Goal: Transaction & Acquisition: Purchase product/service

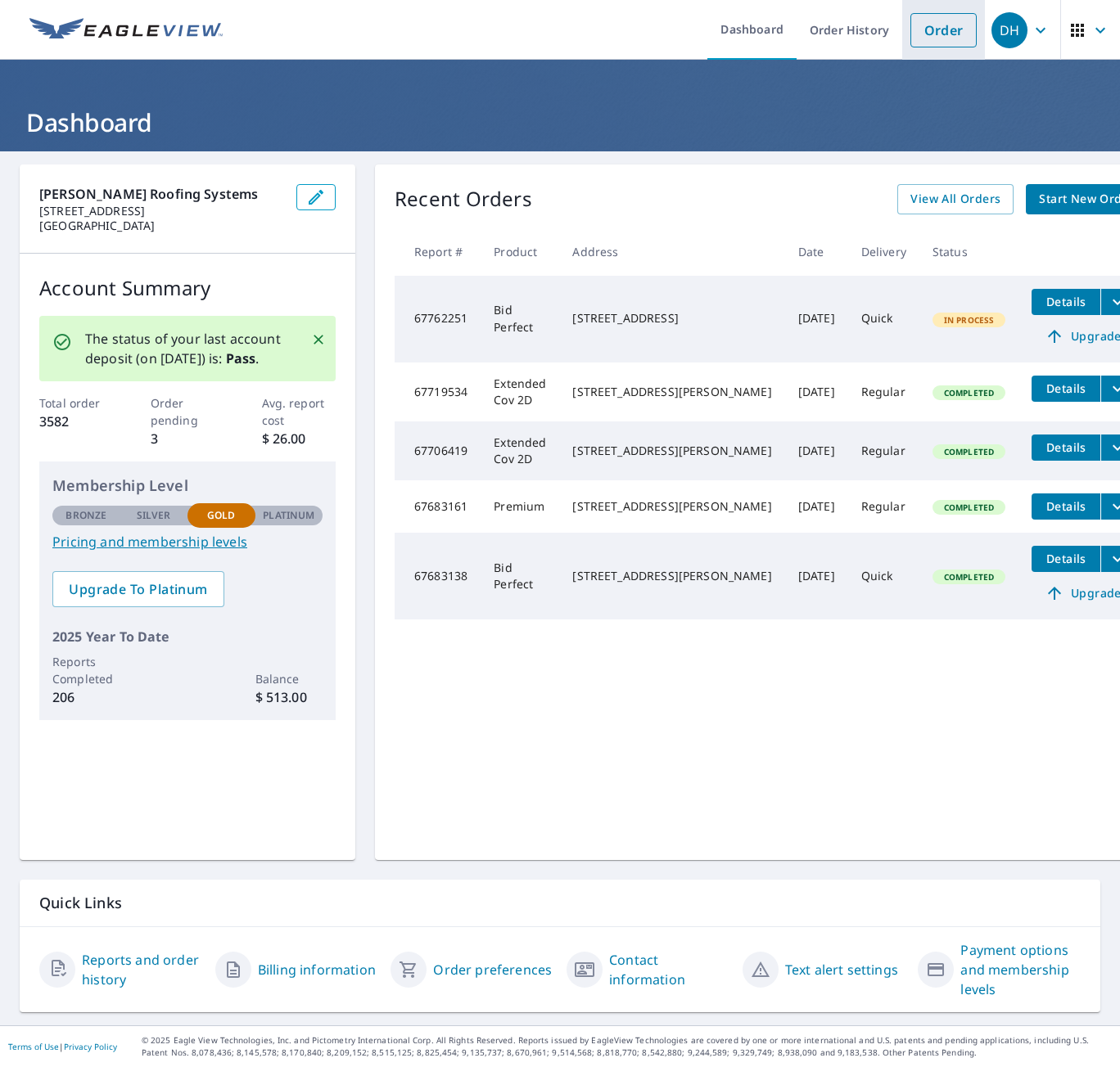
click at [880, 35] on link "Order" at bounding box center [943, 30] width 67 height 35
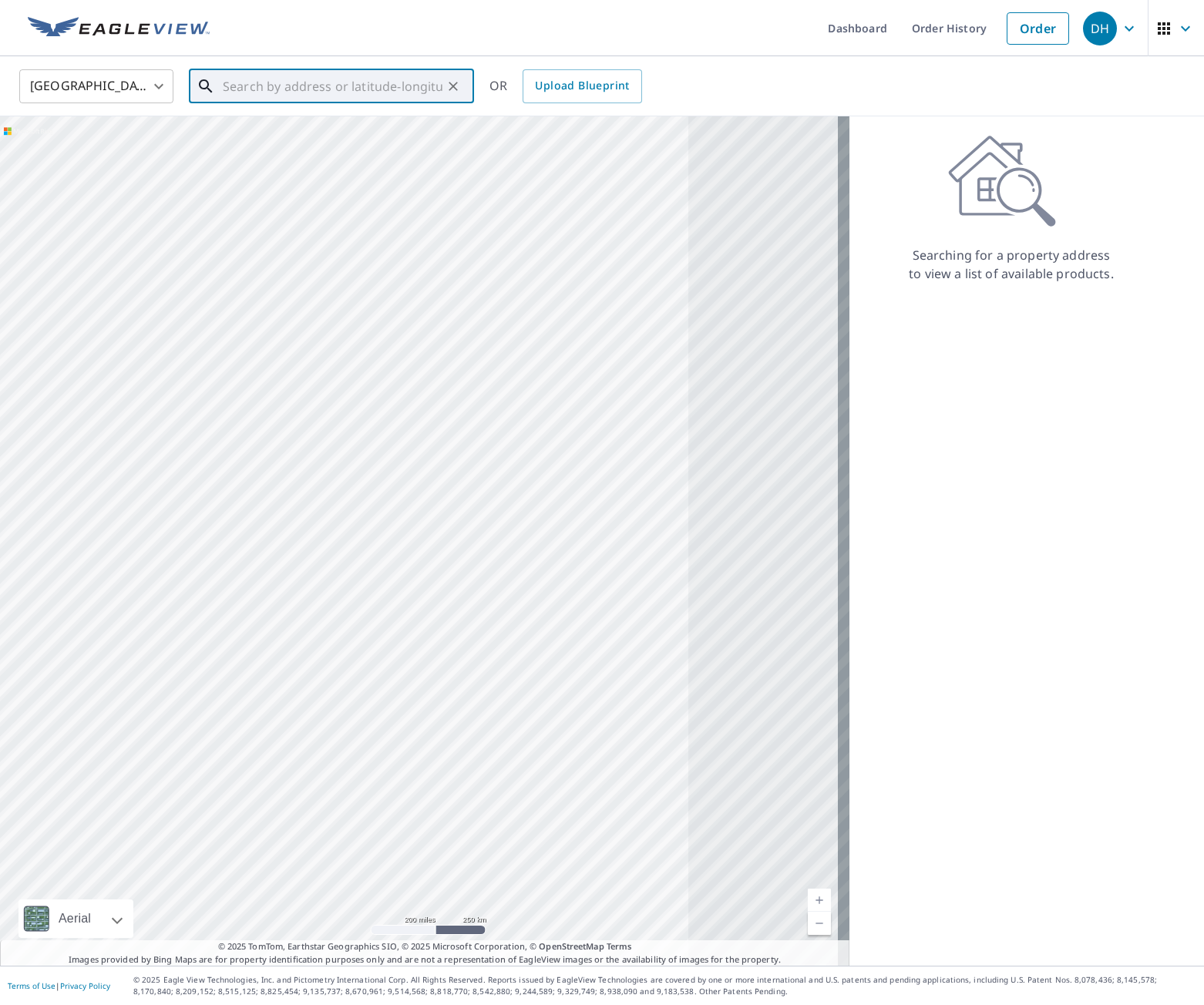
click at [433, 81] on input "text" at bounding box center [333, 86] width 219 height 43
paste input "[STREET_ADDRESS]"
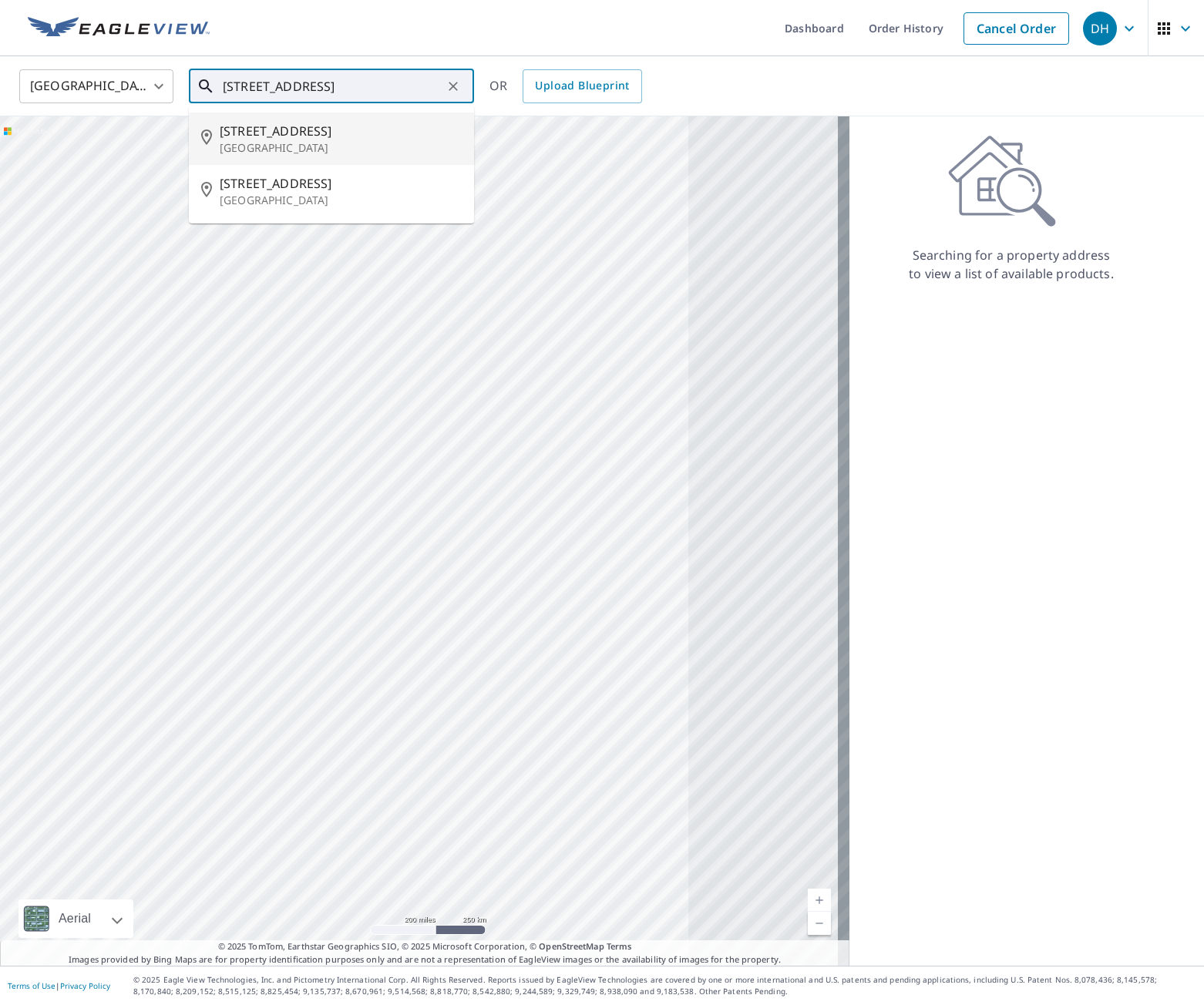
click at [366, 120] on li "[STREET_ADDRESS]" at bounding box center [332, 139] width 285 height 52
type input "[STREET_ADDRESS]"
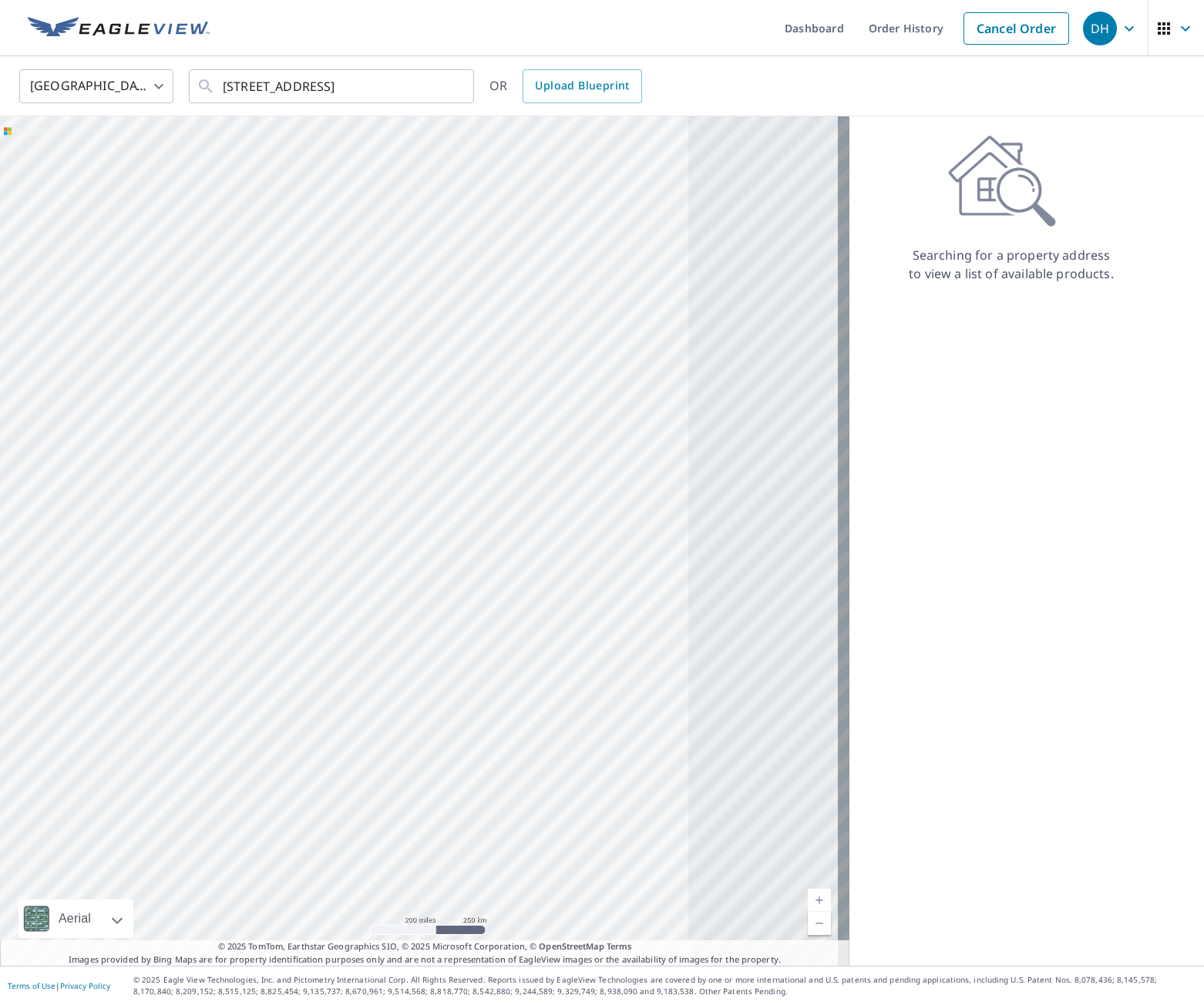
scroll to position [0, 0]
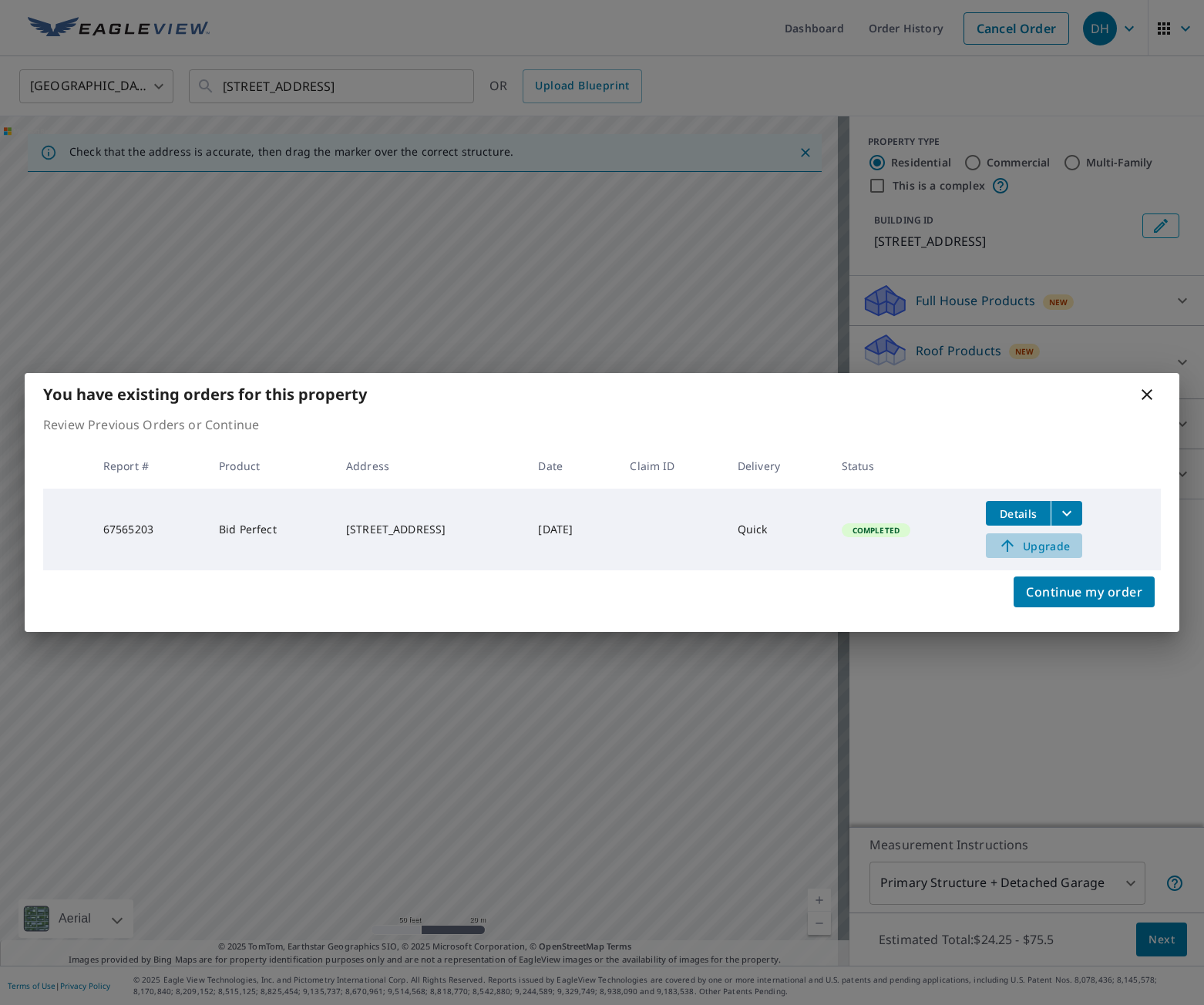
click at [829, 543] on span "Upgrade" at bounding box center [1033, 546] width 78 height 19
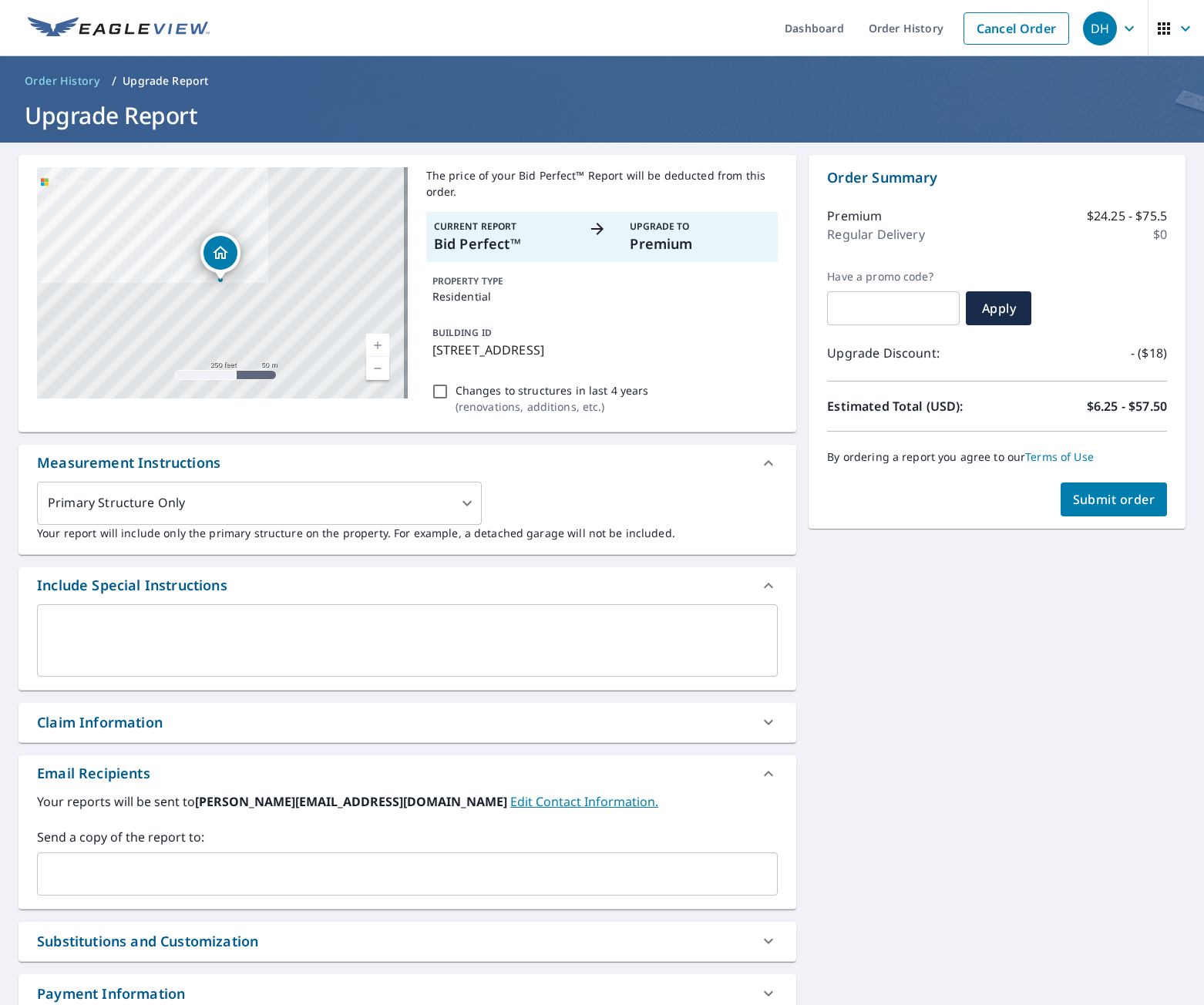
click at [829, 506] on span "Submit order" at bounding box center [1114, 499] width 82 height 17
checkbox input "true"
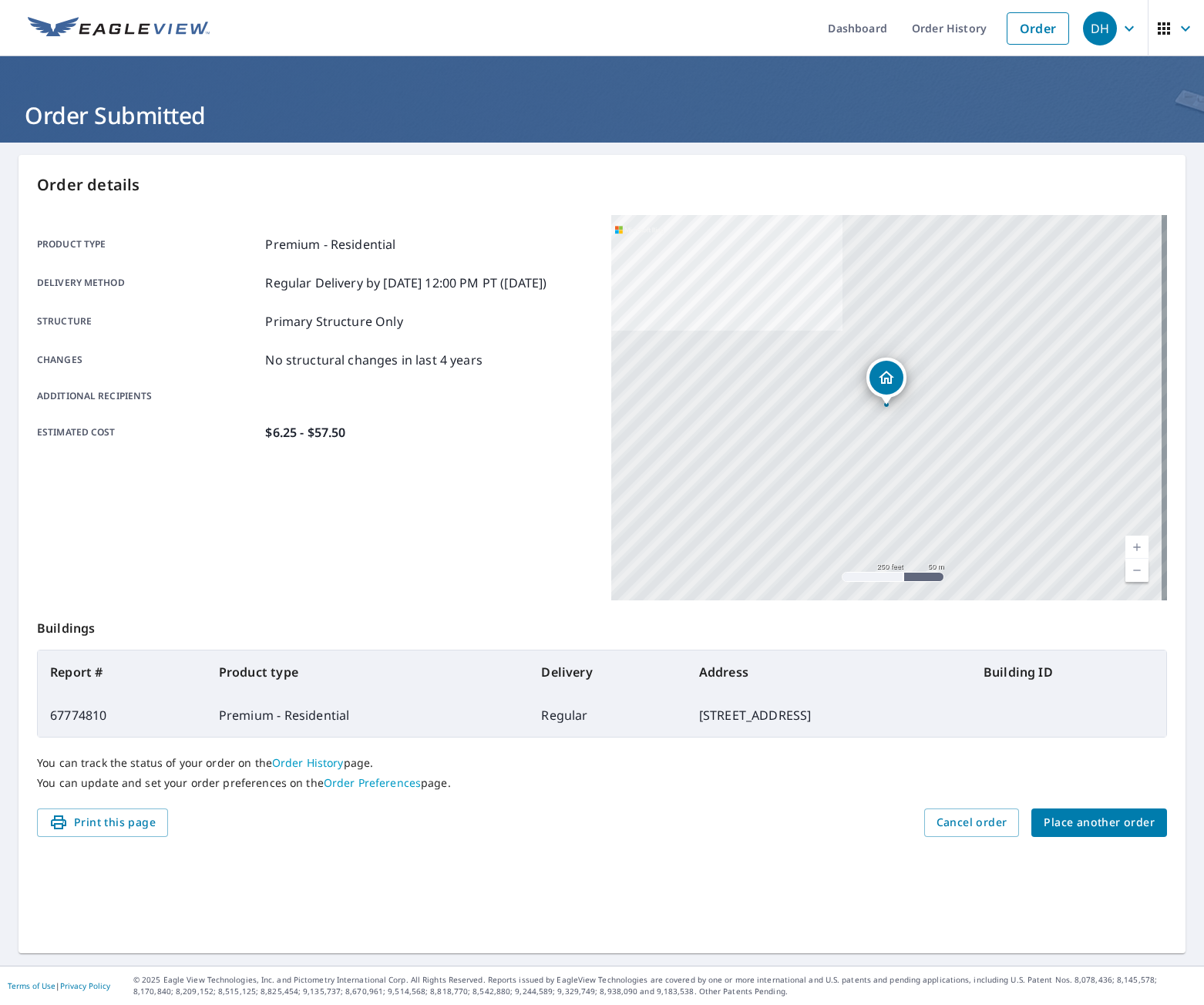
click at [829, 835] on button "Place another order" at bounding box center [1099, 822] width 136 height 28
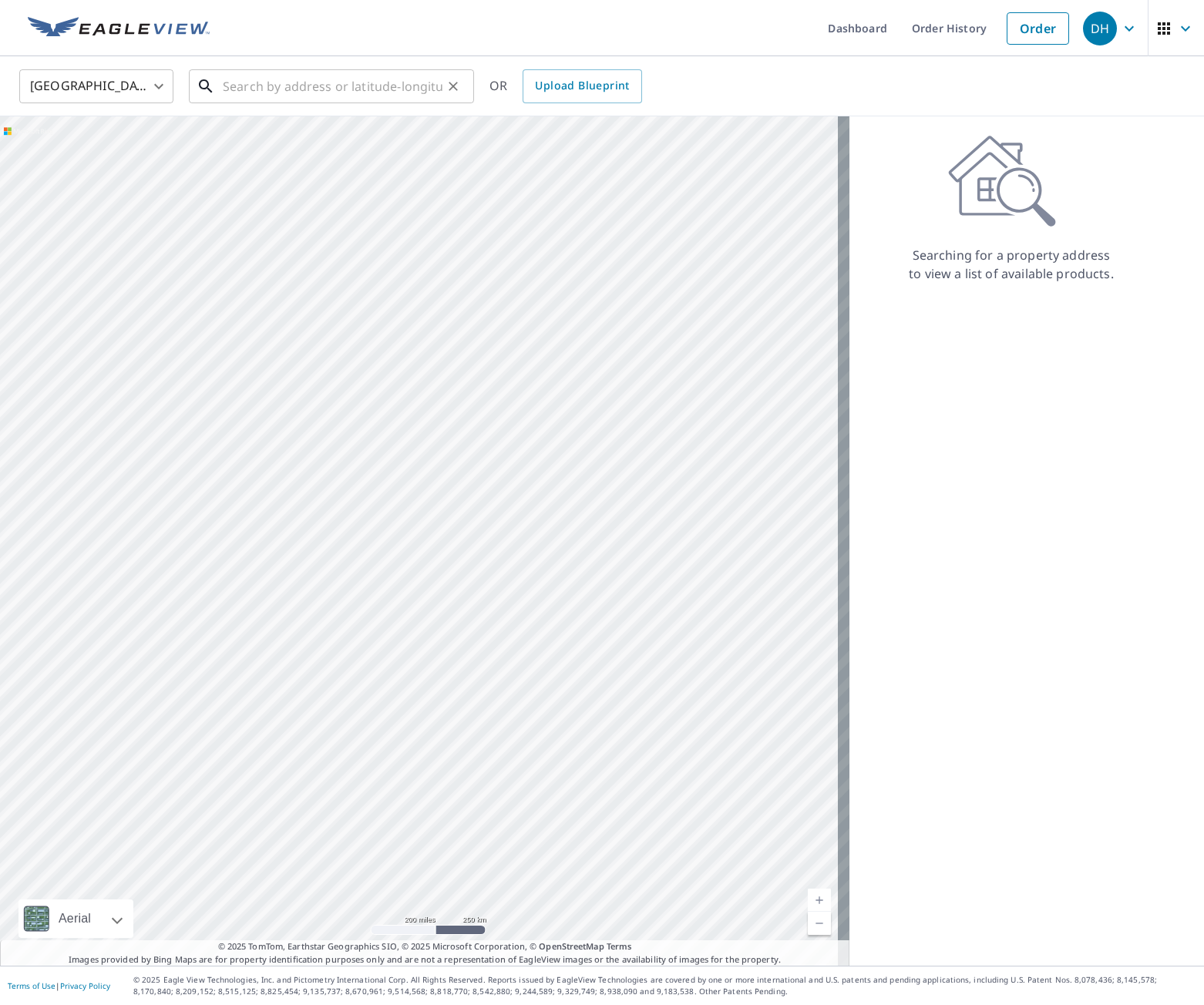
click at [285, 102] on div "​" at bounding box center [332, 86] width 285 height 34
paste input "[STREET_ADDRESS][PERSON_NAME]"
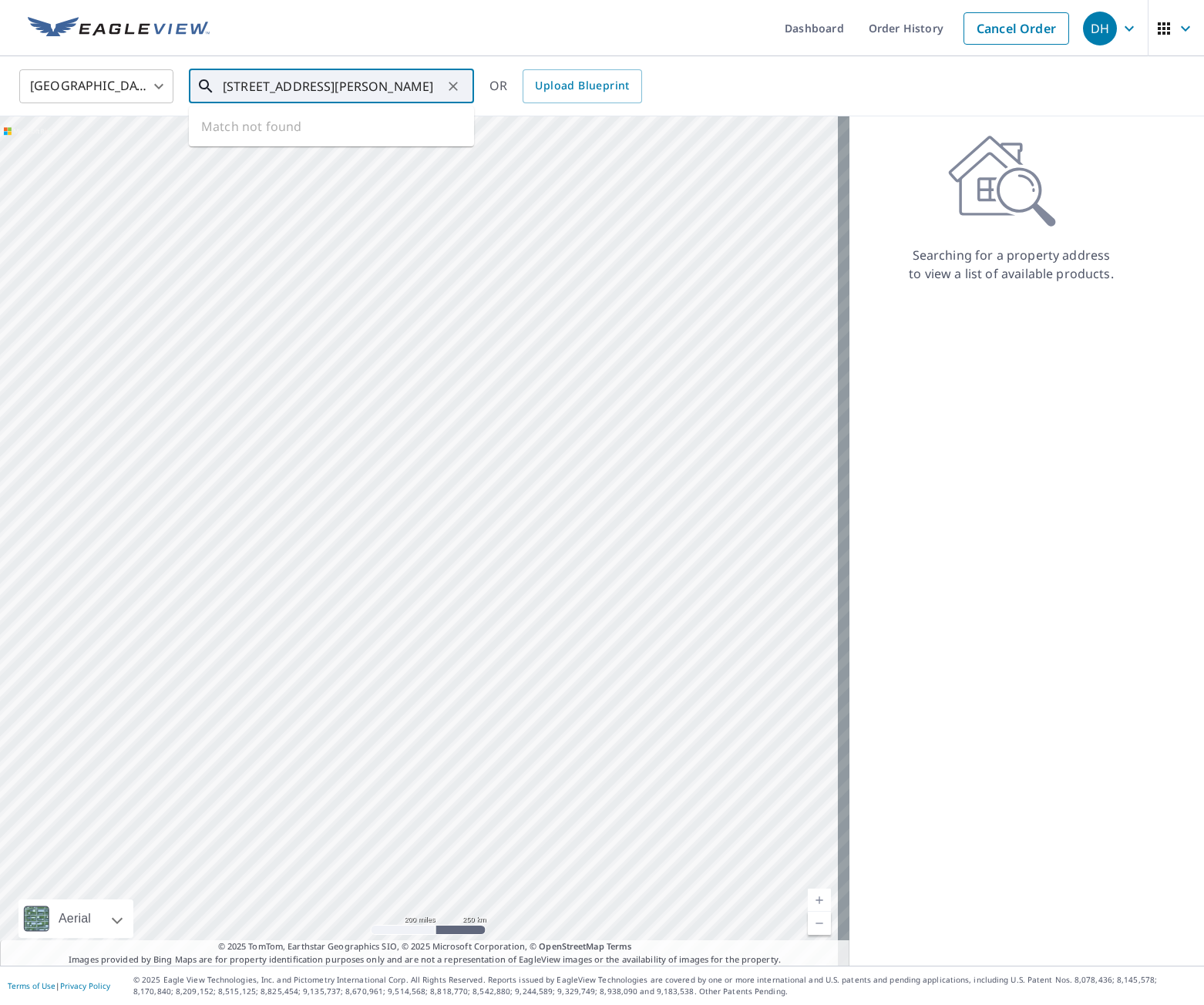
type input "[STREET_ADDRESS][PERSON_NAME]"
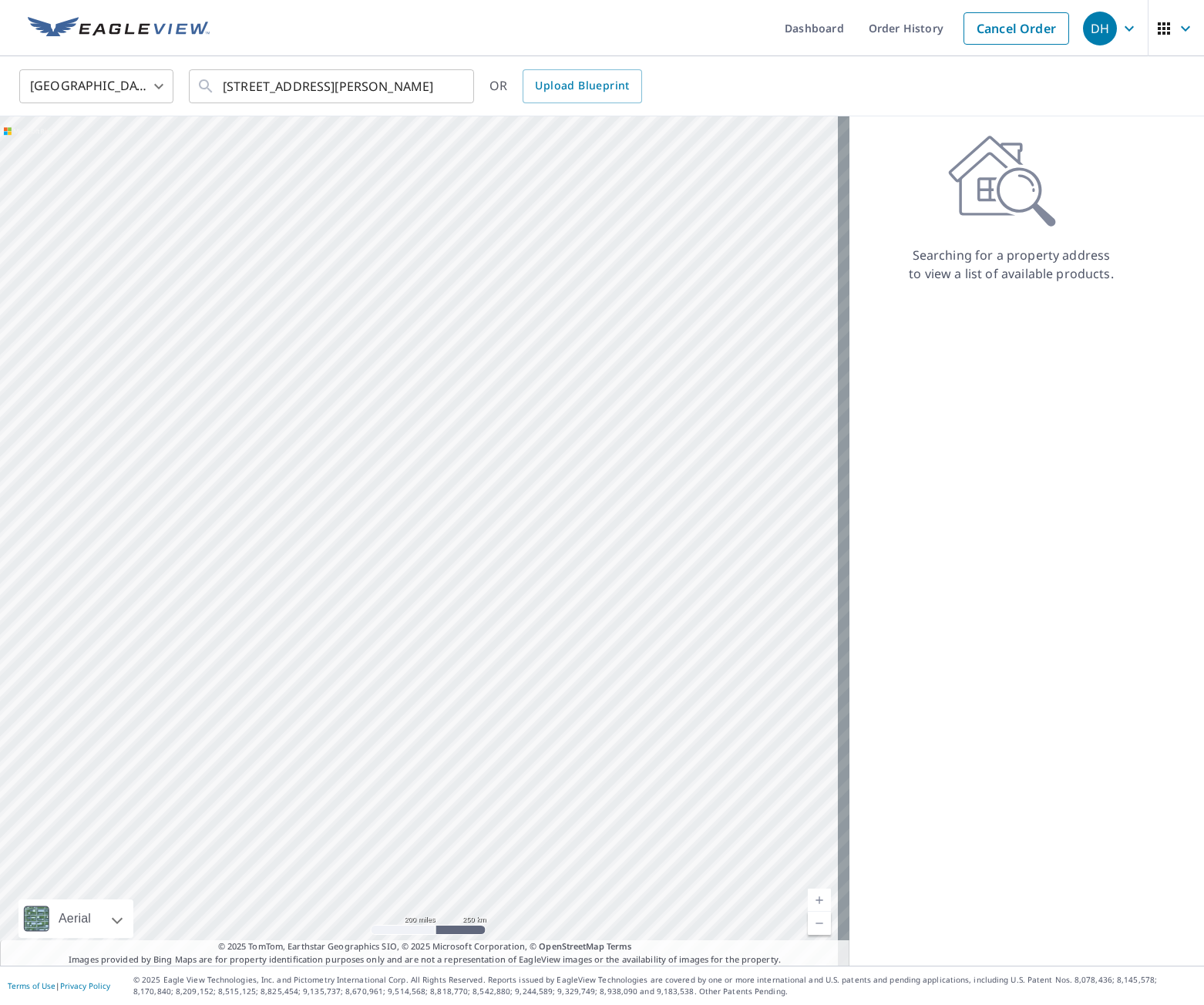
scroll to position [0, 0]
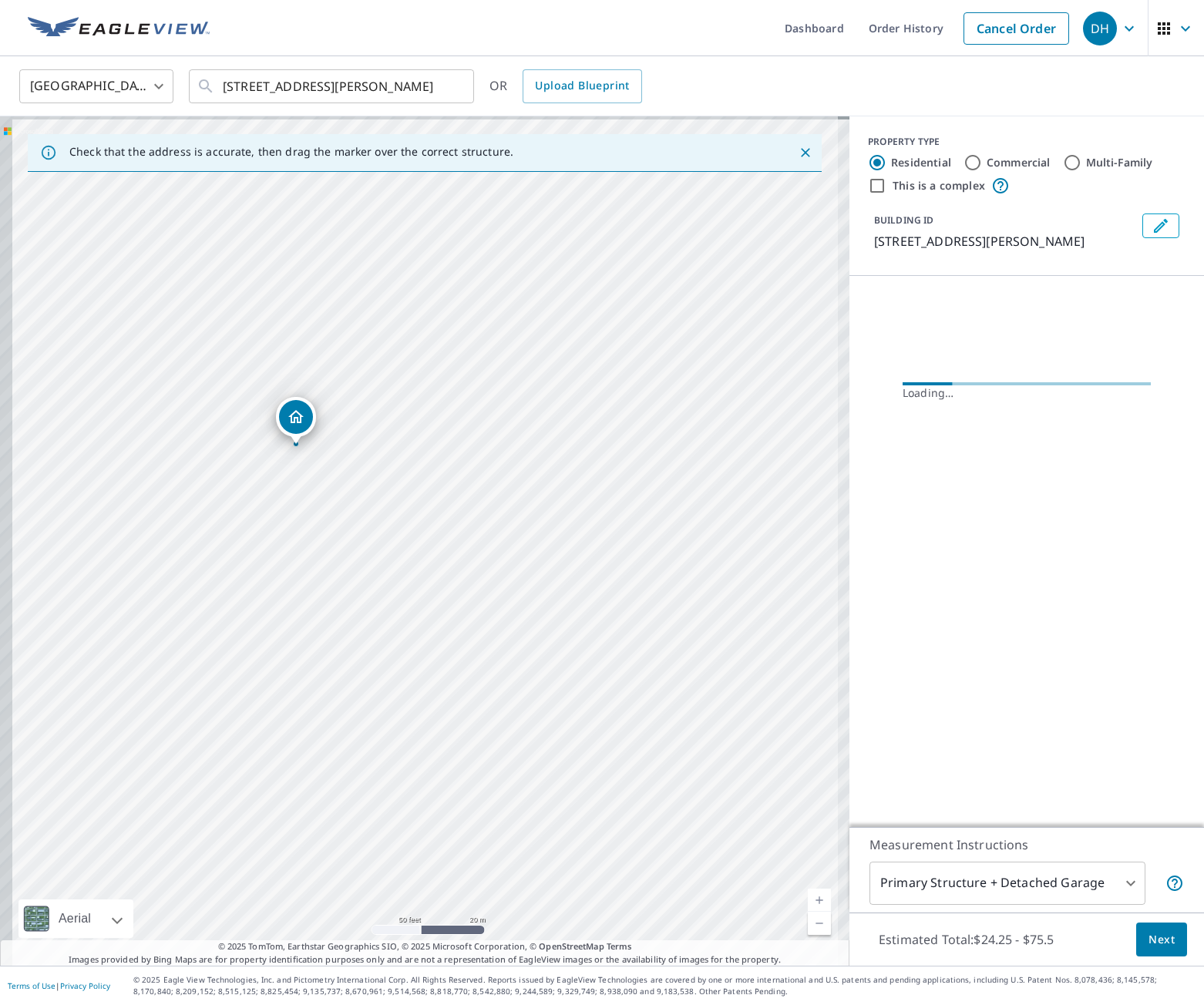
drag, startPoint x: 253, startPoint y: 528, endPoint x: 379, endPoint y: 555, distance: 128.9
click at [379, 555] on div "[STREET_ADDRESS][PERSON_NAME]" at bounding box center [424, 540] width 850 height 850
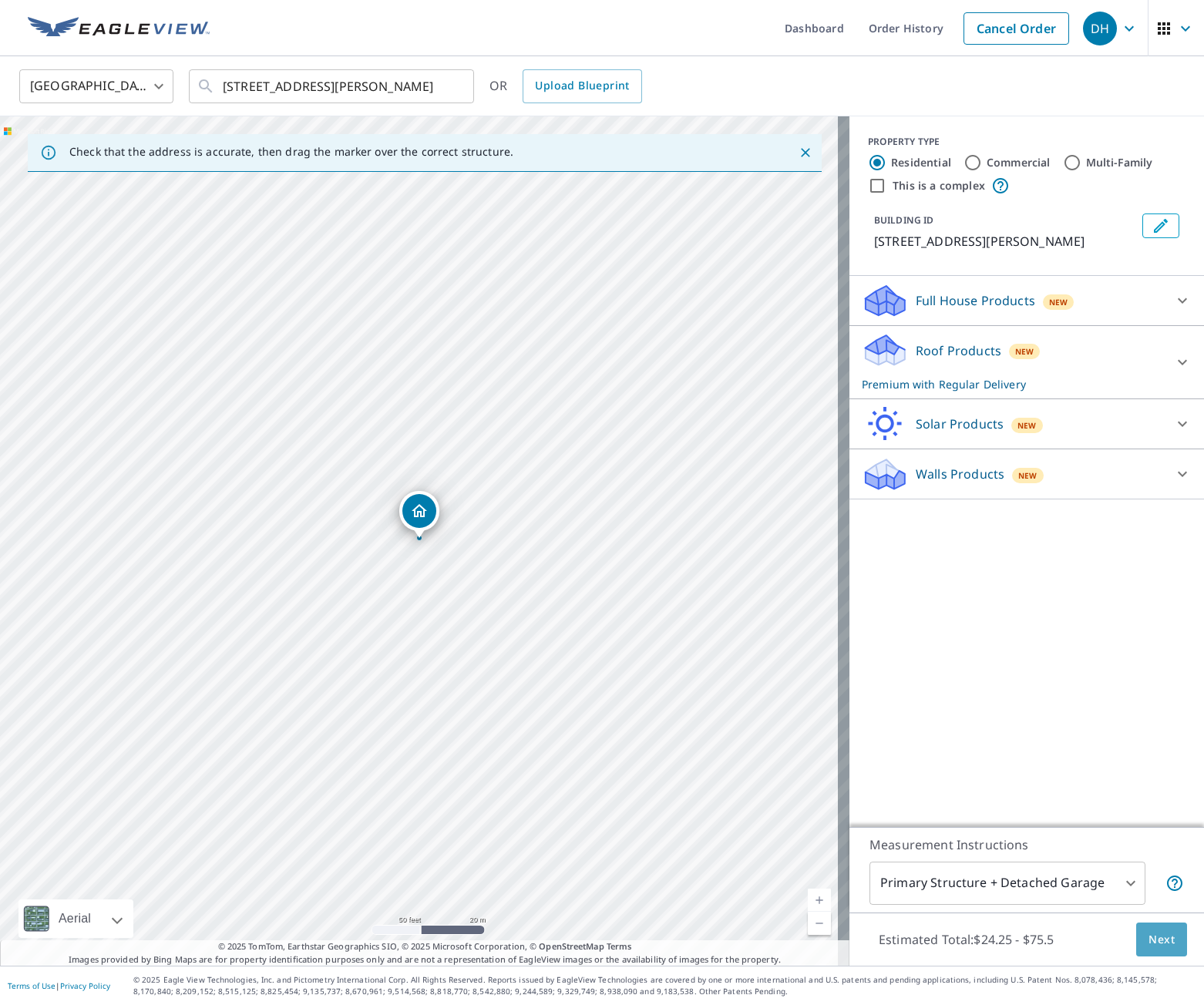
click at [829, 938] on span "Next" at bounding box center [1162, 939] width 26 height 20
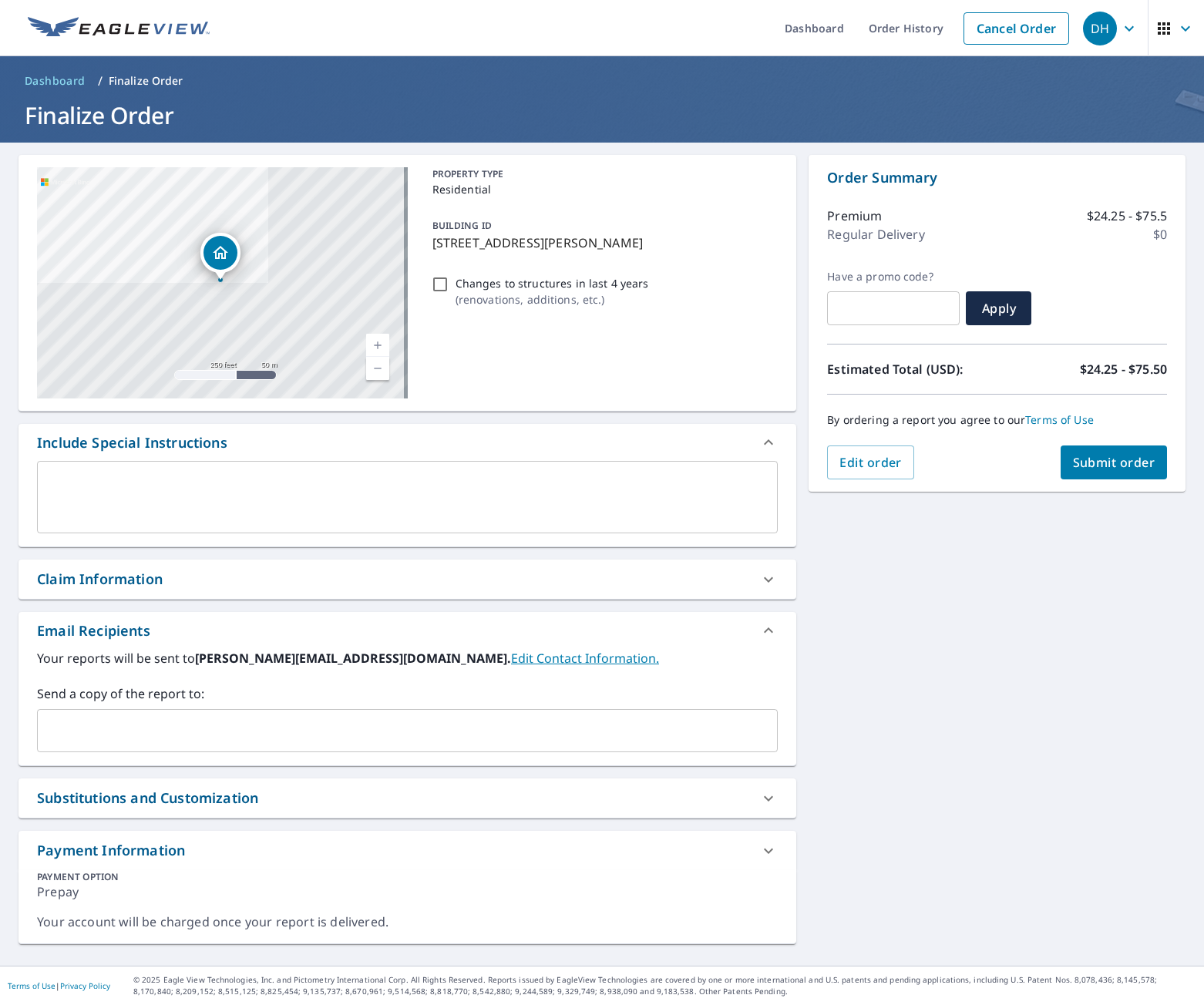
click at [829, 459] on span "Submit order" at bounding box center [1114, 463] width 82 height 17
checkbox input "true"
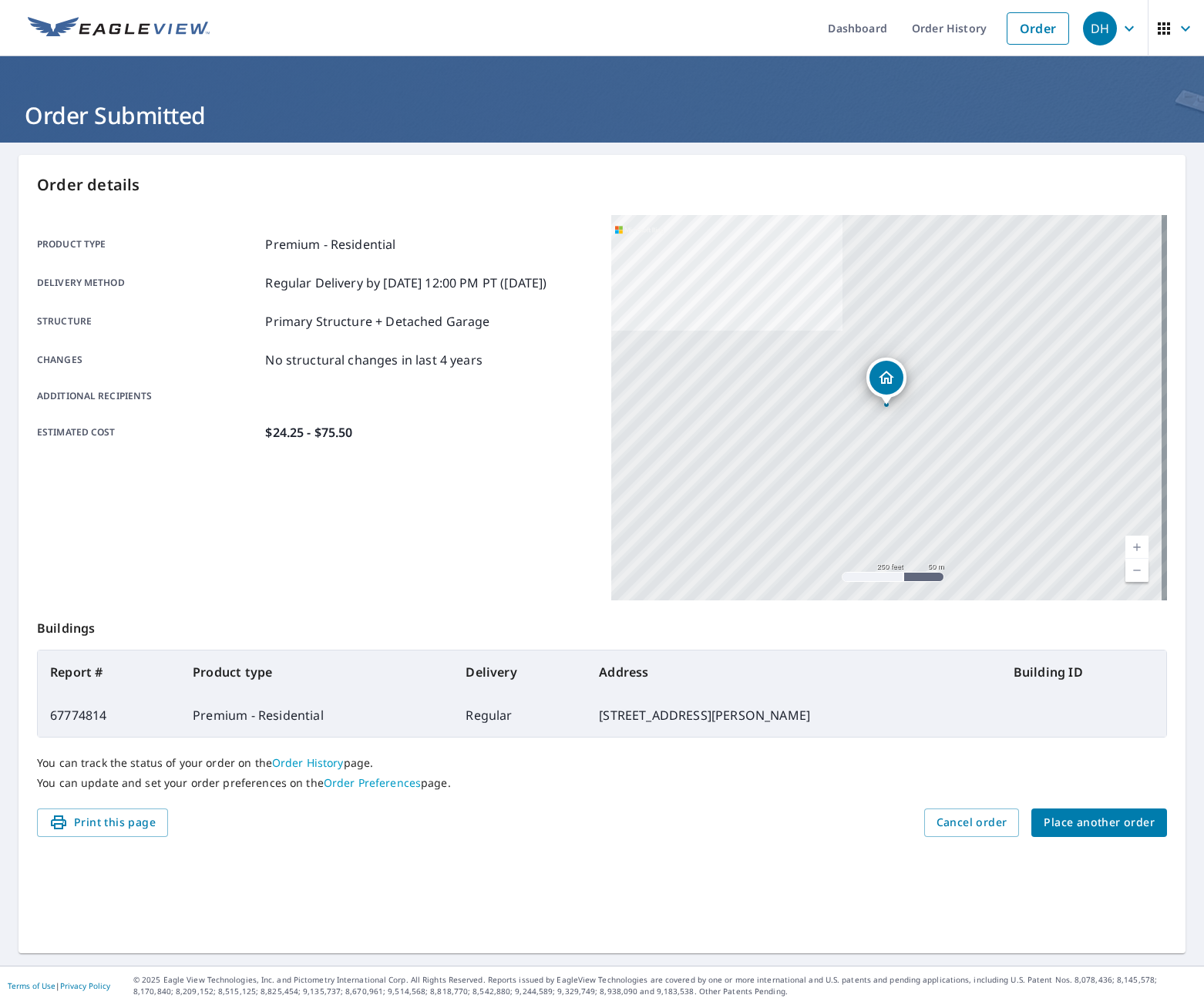
click at [829, 833] on button "Place another order" at bounding box center [1099, 822] width 136 height 28
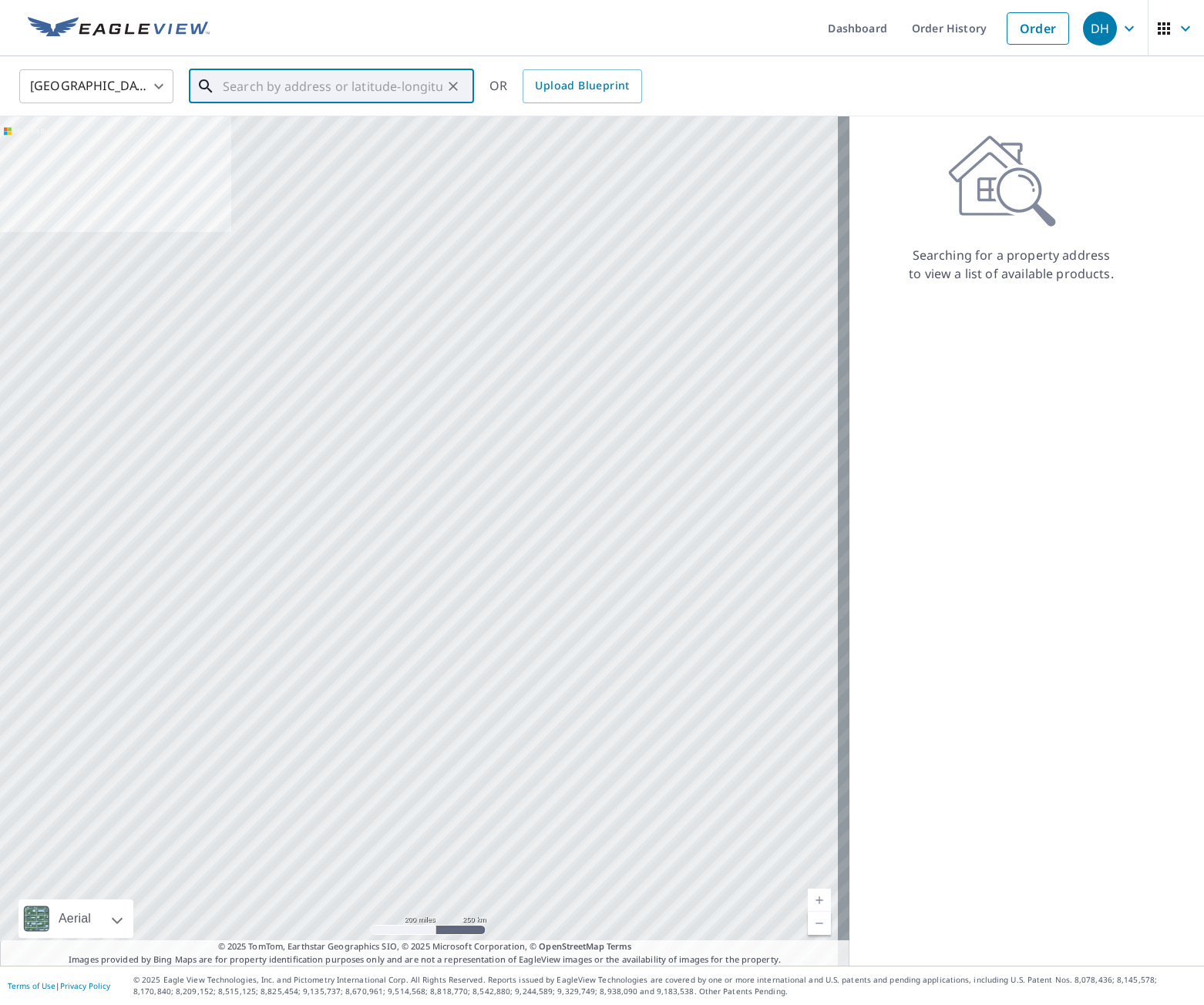
click at [426, 89] on input "text" at bounding box center [333, 86] width 219 height 43
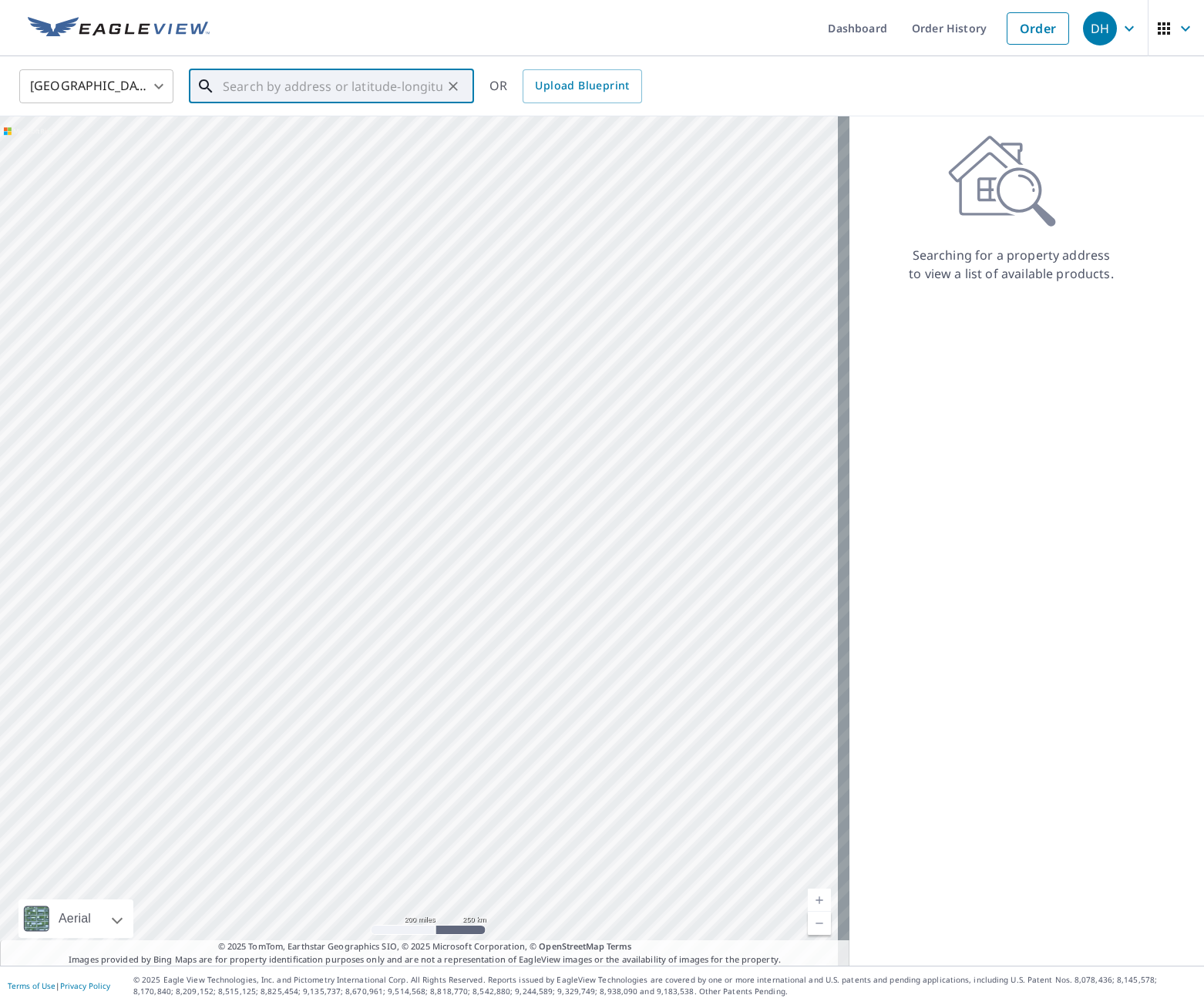
paste input "[STREET_ADDRESS][PERSON_NAME][PERSON_NAME]"
click at [377, 126] on span "[STREET_ADDRESS][PERSON_NAME]" at bounding box center [340, 131] width 242 height 19
type input "[STREET_ADDRESS][PERSON_NAME][PERSON_NAME]"
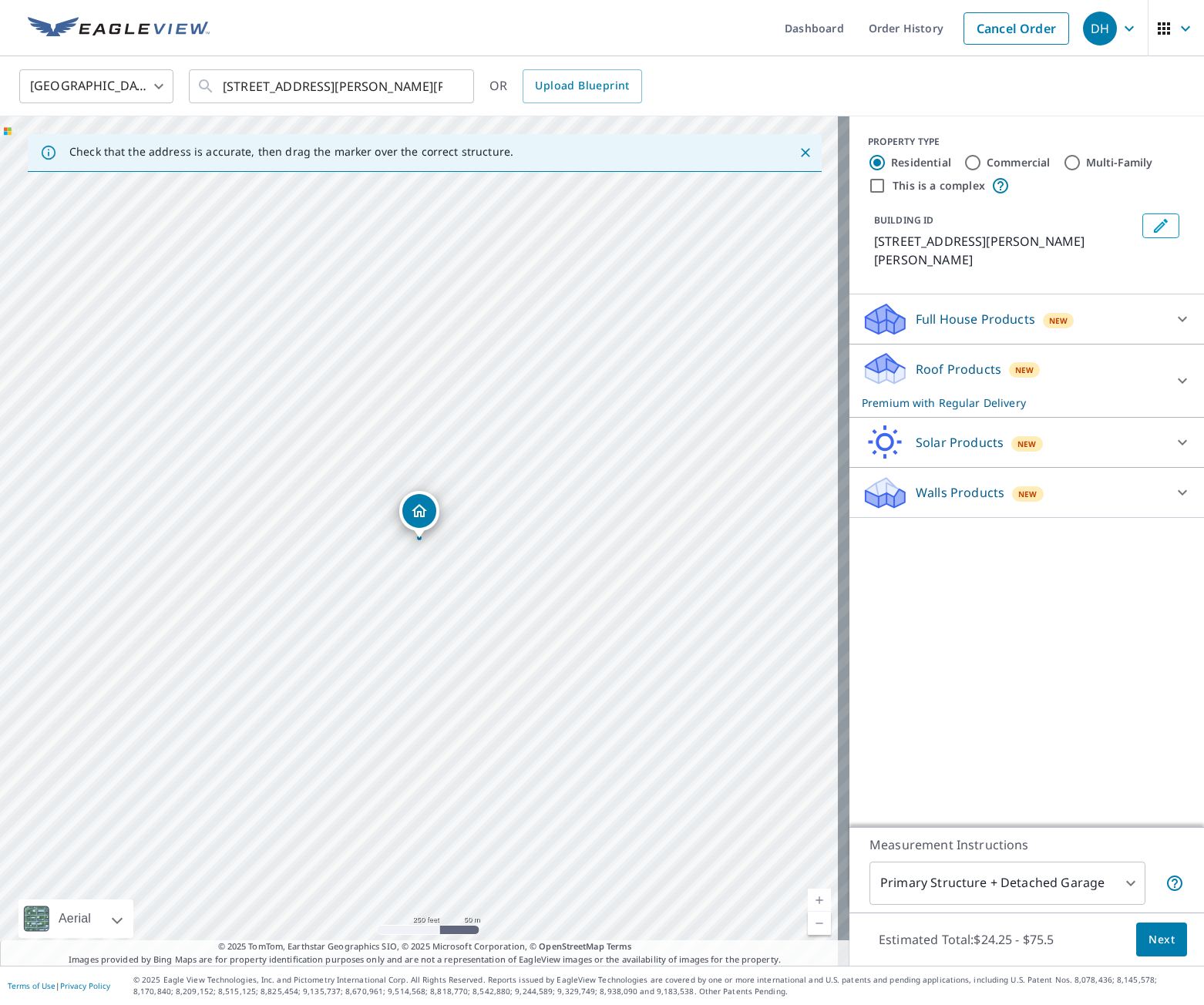
click at [829, 934] on span "Next" at bounding box center [1162, 939] width 26 height 20
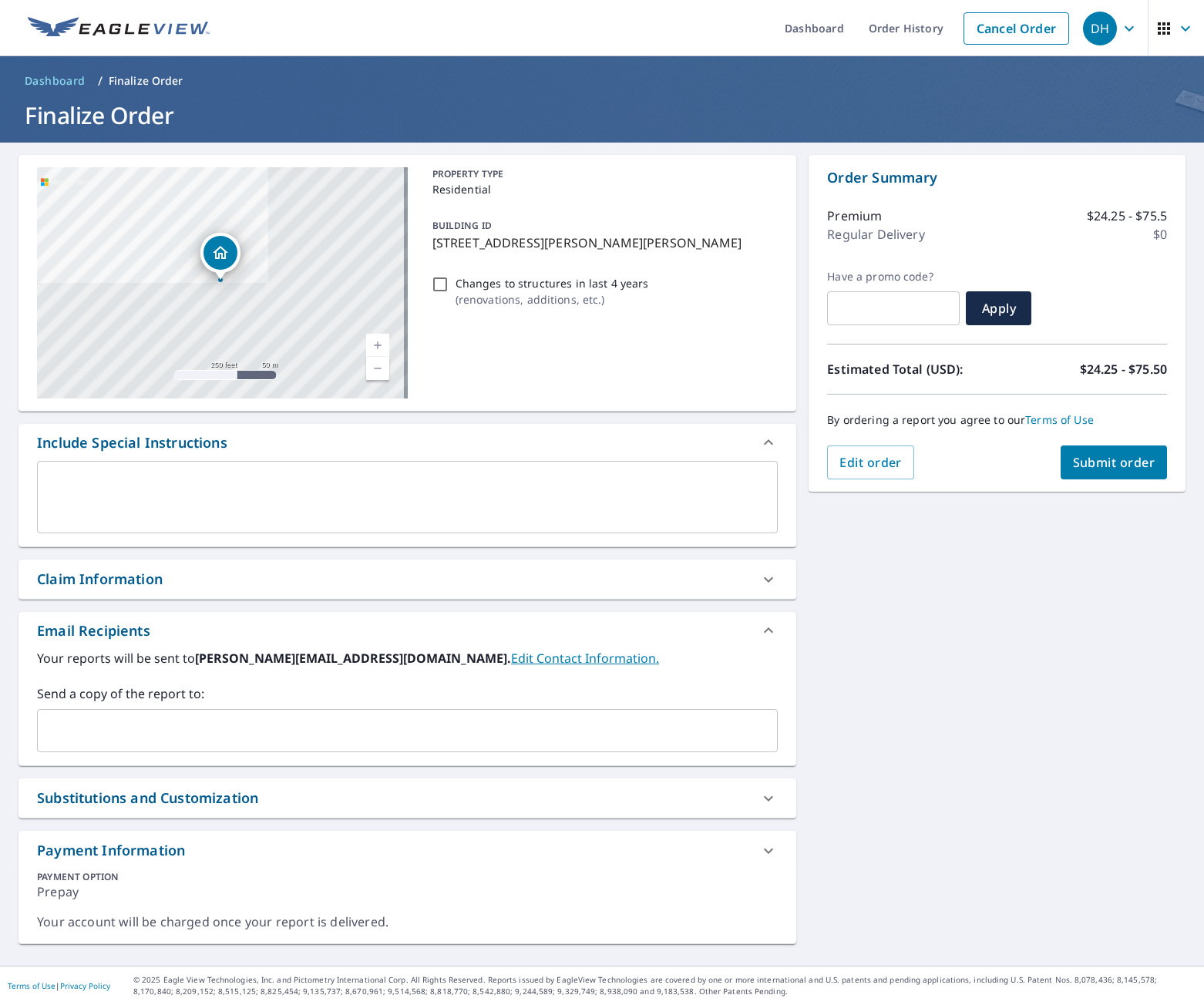
click at [829, 466] on span "Submit order" at bounding box center [1114, 463] width 82 height 17
checkbox input "true"
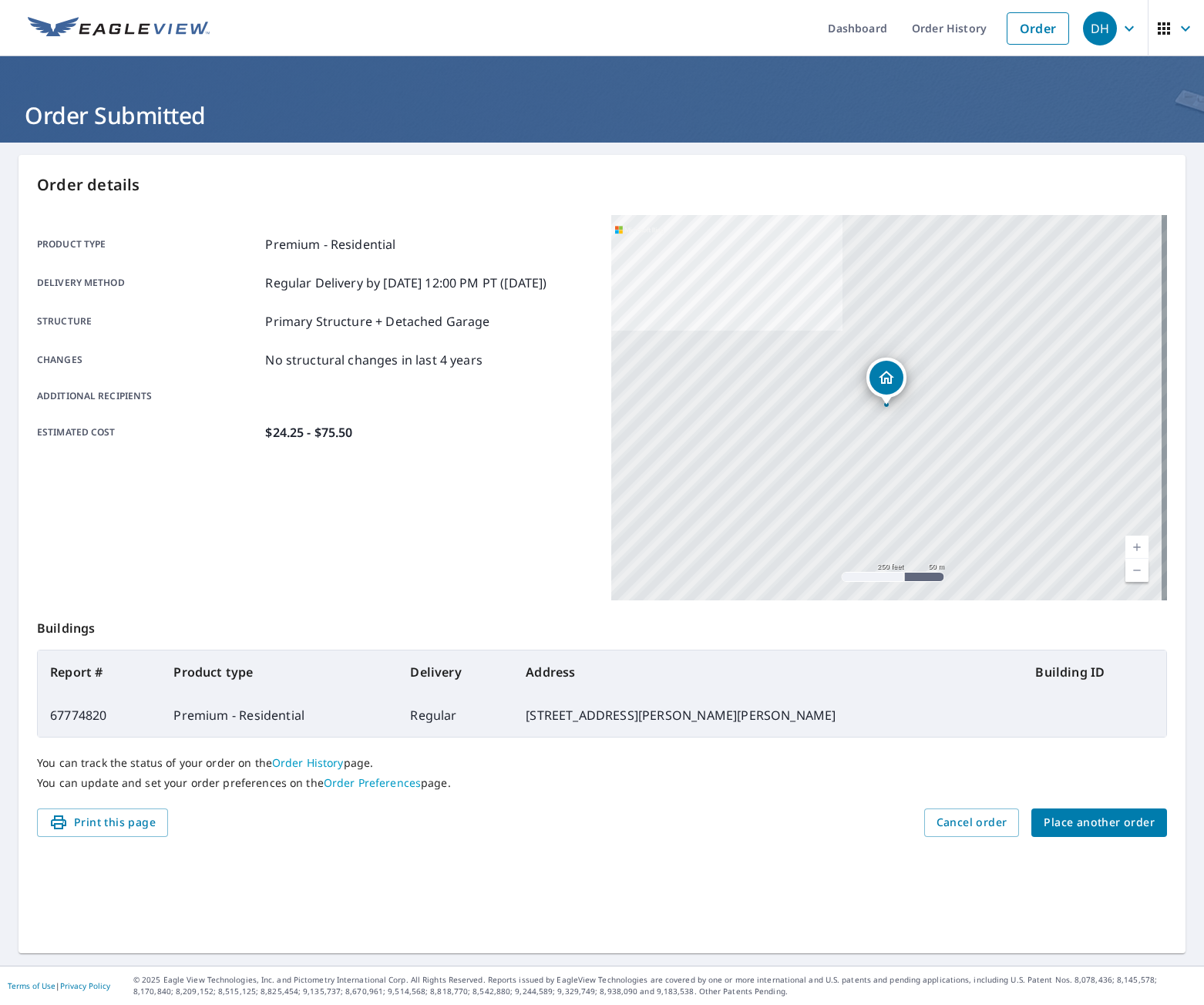
click at [829, 821] on span "Place another order" at bounding box center [1099, 822] width 111 height 20
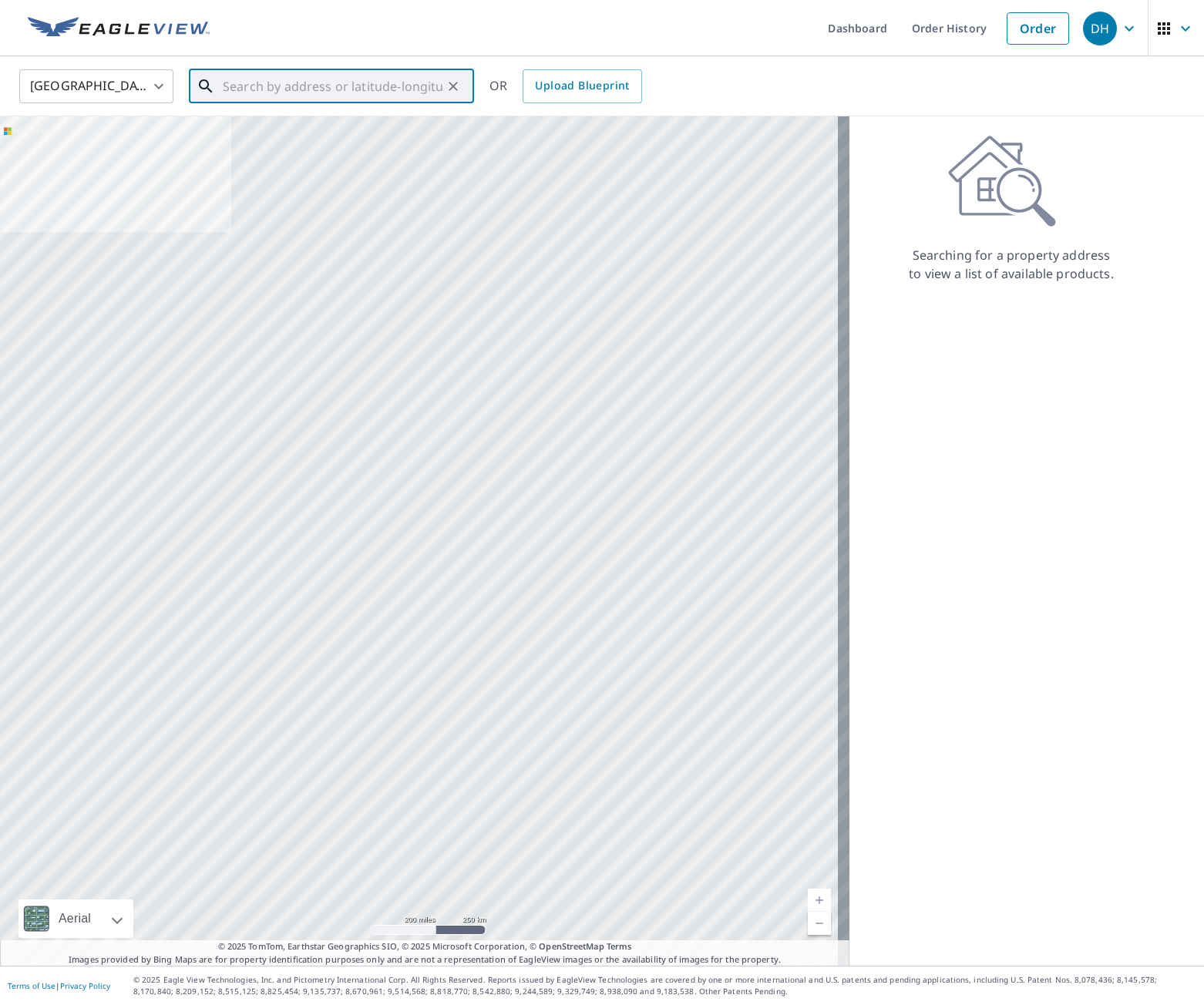
click at [244, 75] on input "text" at bounding box center [333, 86] width 219 height 43
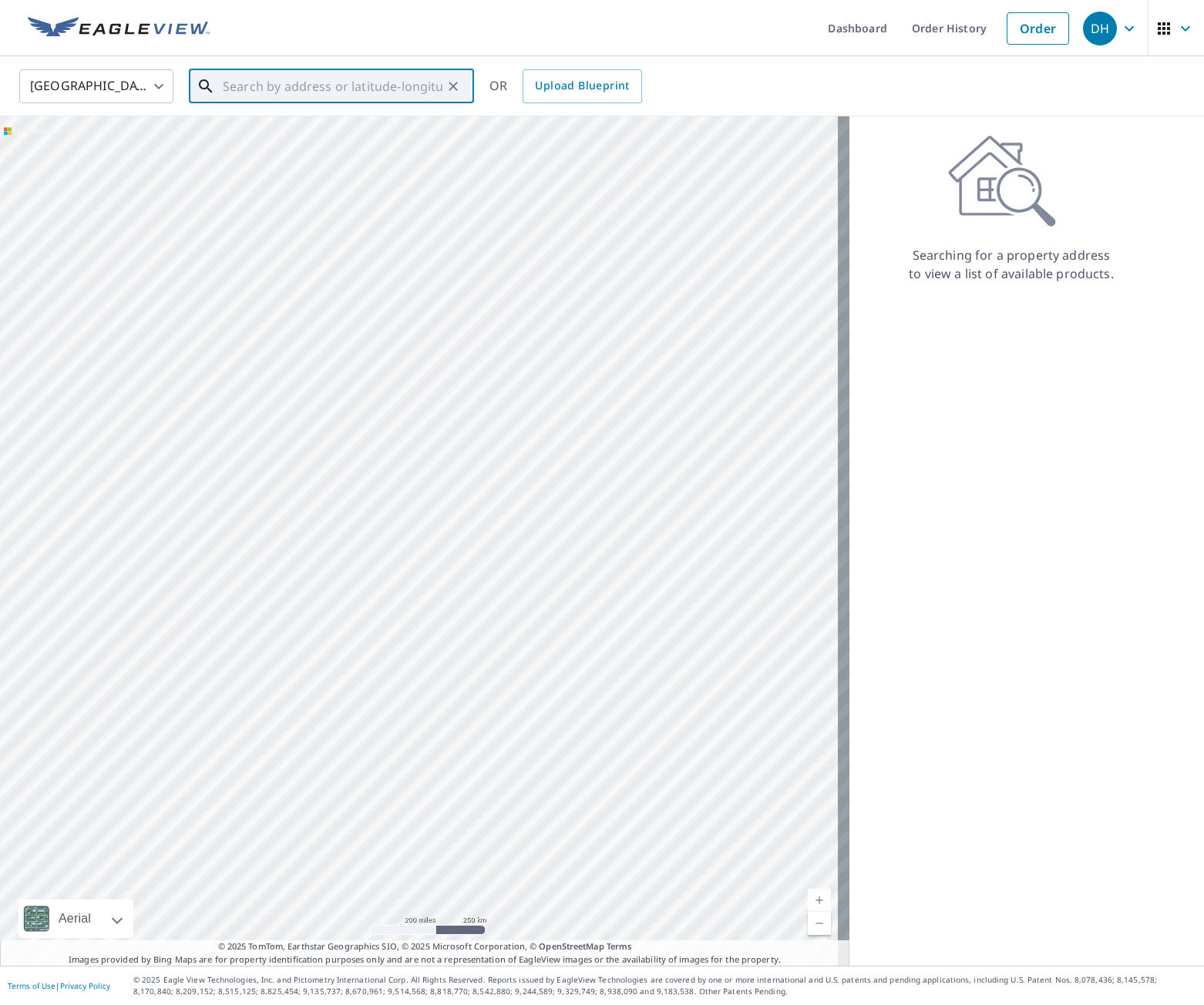
paste input "[STREET_ADDRESS][PERSON_NAME]"
type input "[STREET_ADDRESS][PERSON_NAME]"
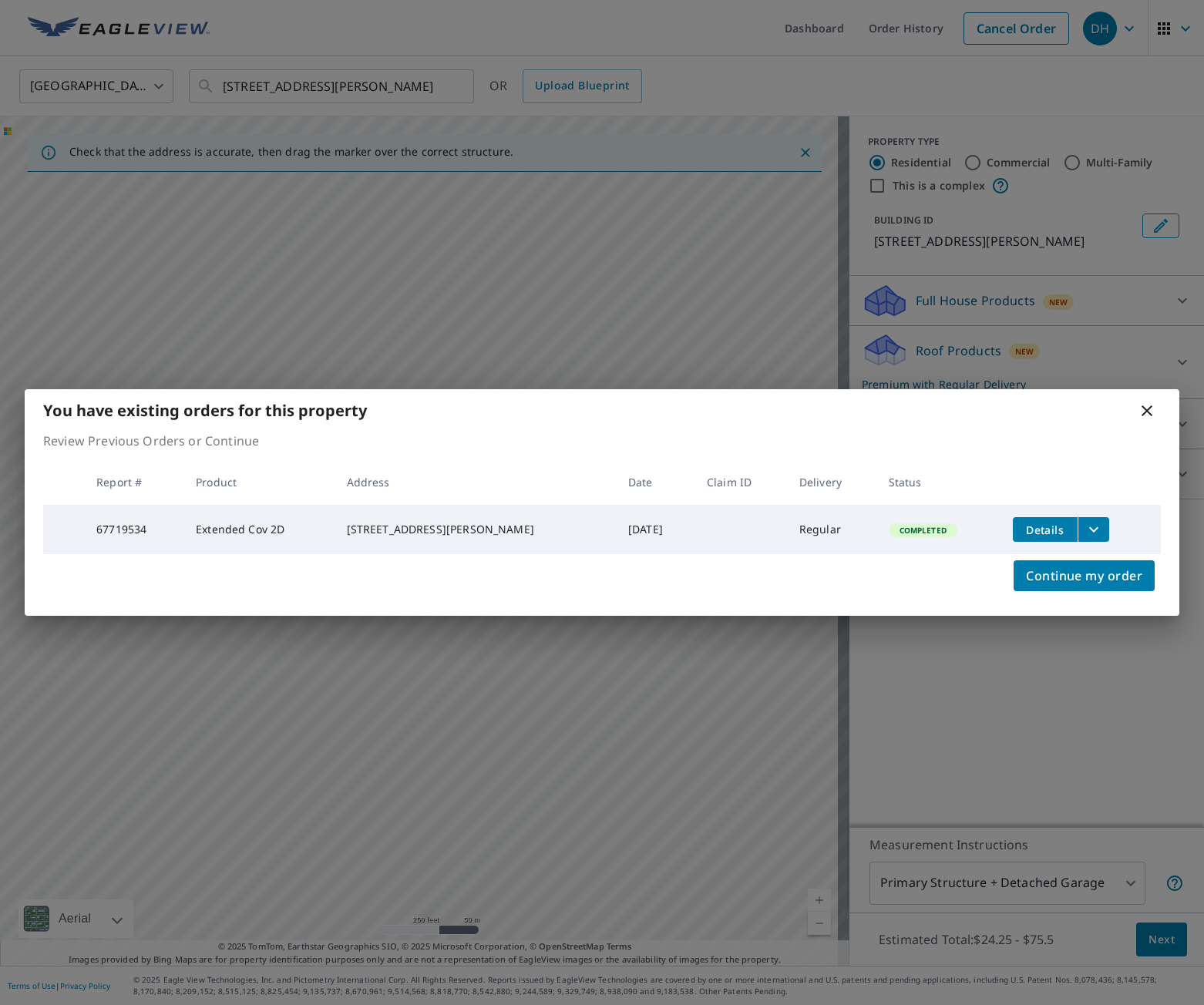
drag, startPoint x: 424, startPoint y: 474, endPoint x: 437, endPoint y: 463, distance: 17.0
click at [424, 474] on th "Address" at bounding box center [475, 481] width 281 height 46
click at [829, 406] on icon at bounding box center [1148, 411] width 11 height 11
